Goal: Task Accomplishment & Management: Complete application form

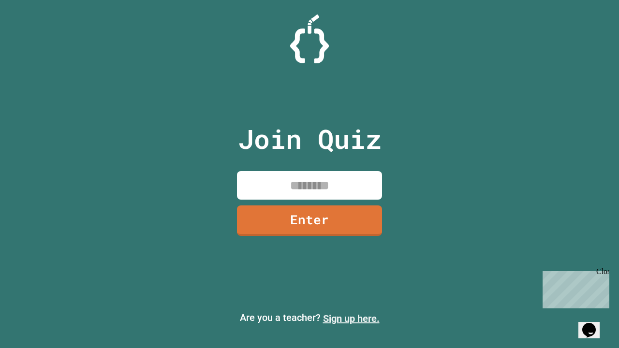
click at [351, 319] on link "Sign up here." at bounding box center [351, 319] width 57 height 12
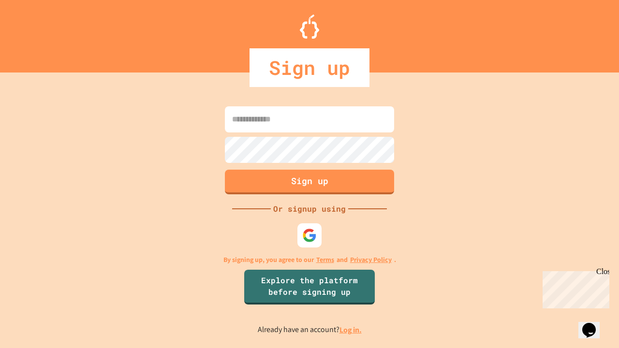
click at [351, 330] on link "Log in." at bounding box center [350, 330] width 22 height 10
